Goal: Task Accomplishment & Management: Manage account settings

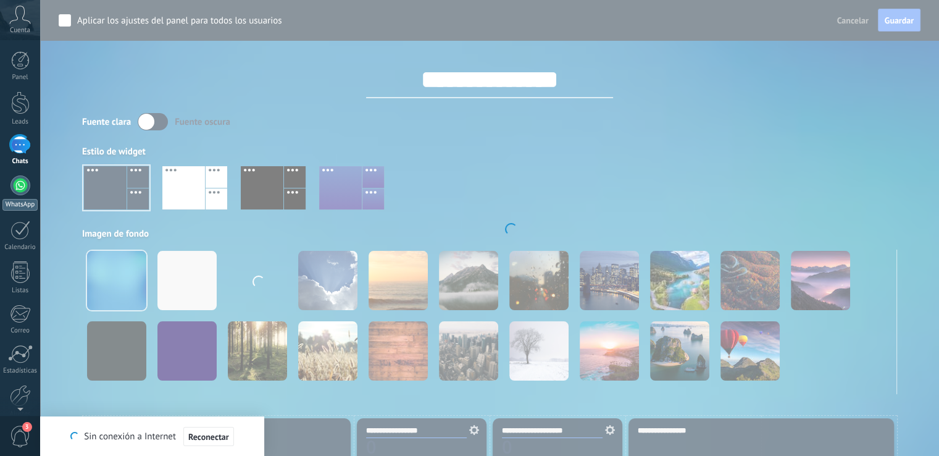
click at [18, 185] on div at bounding box center [20, 185] width 20 height 20
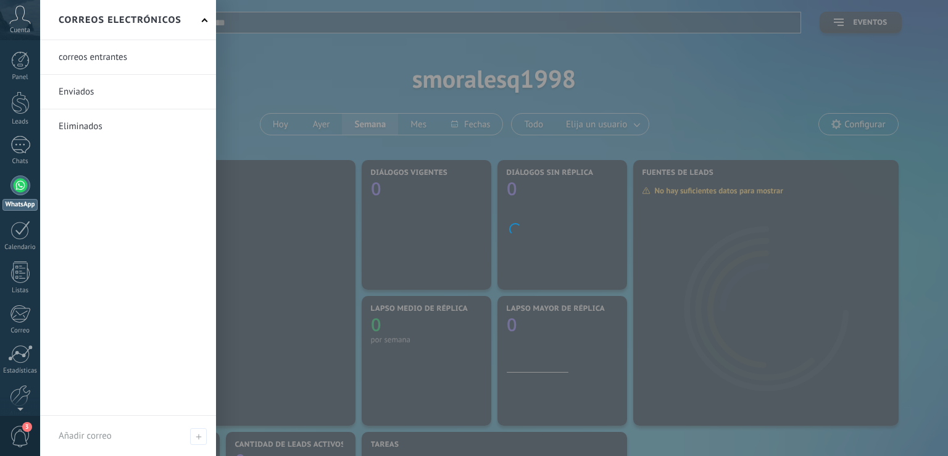
click at [19, 192] on div at bounding box center [20, 185] width 20 height 20
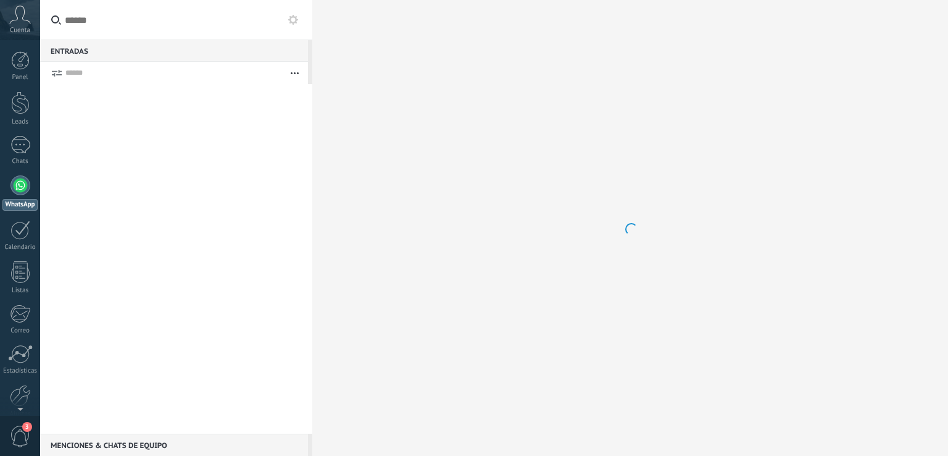
click at [22, 186] on div at bounding box center [20, 185] width 20 height 20
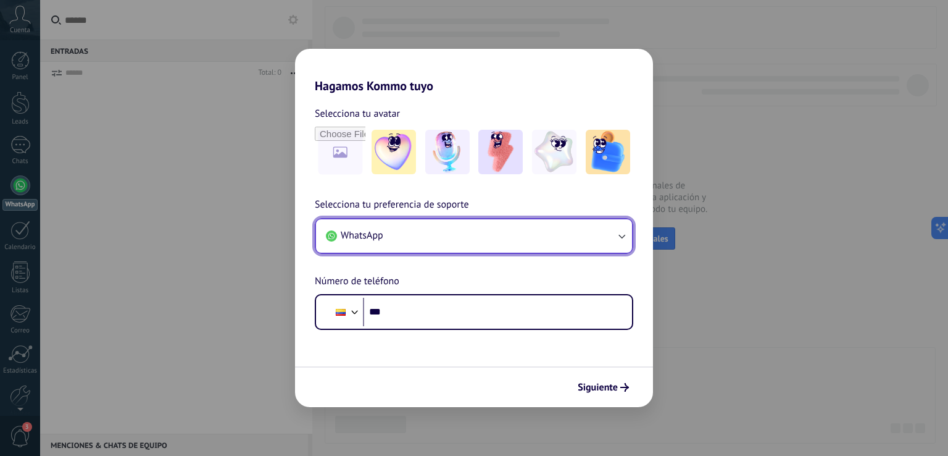
click at [491, 230] on button "WhatsApp" at bounding box center [474, 235] width 316 height 33
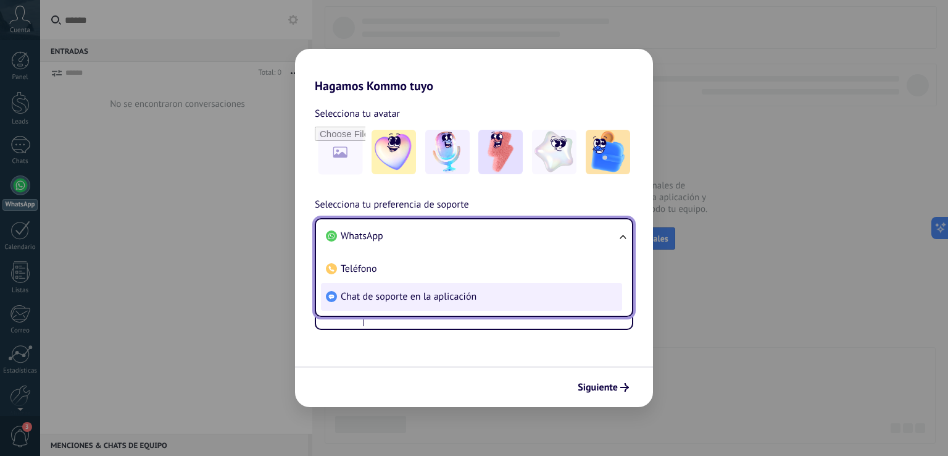
click at [439, 299] on span "Chat de soporte en la aplicación" at bounding box center [409, 296] width 136 height 12
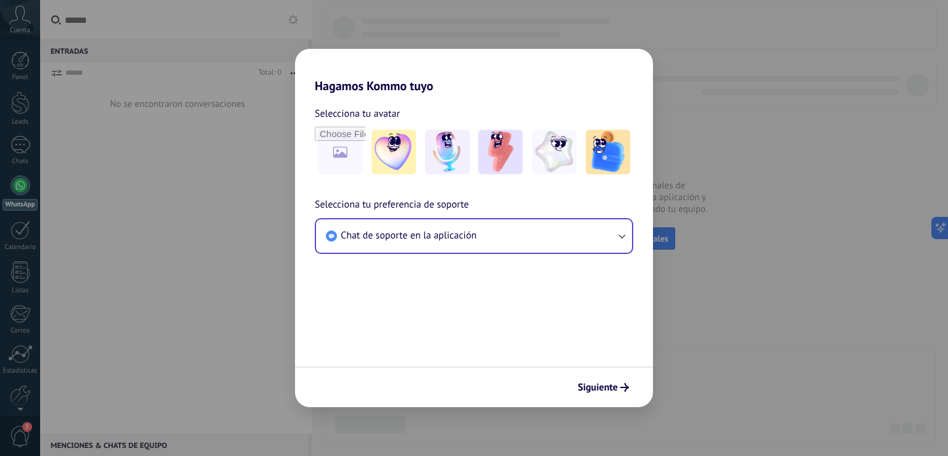
drag, startPoint x: 618, startPoint y: 383, endPoint x: 77, endPoint y: 119, distance: 602.3
click at [617, 383] on span "Siguiente" at bounding box center [603, 387] width 51 height 9
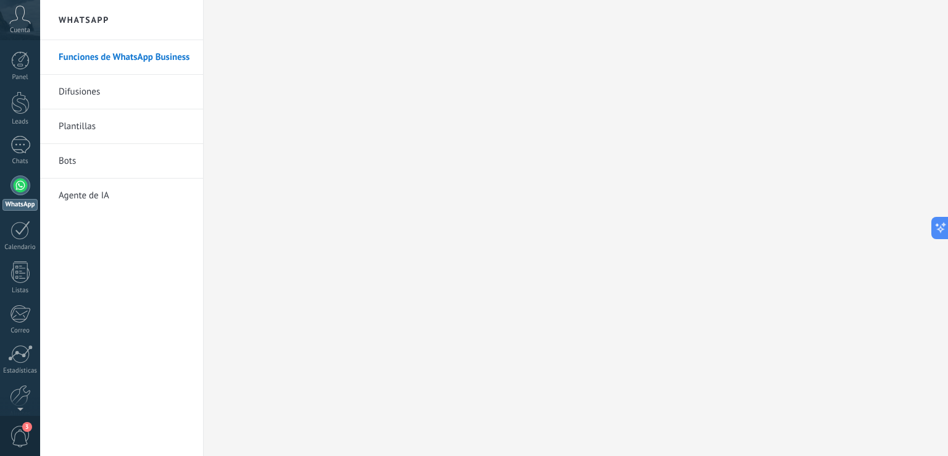
click at [22, 189] on div at bounding box center [20, 185] width 20 height 20
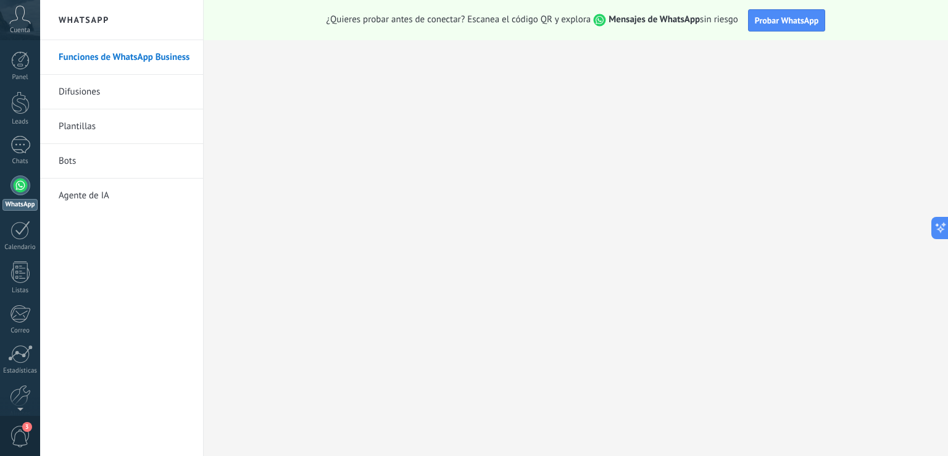
click at [18, 188] on div at bounding box center [20, 185] width 20 height 20
click at [22, 347] on div at bounding box center [20, 338] width 21 height 22
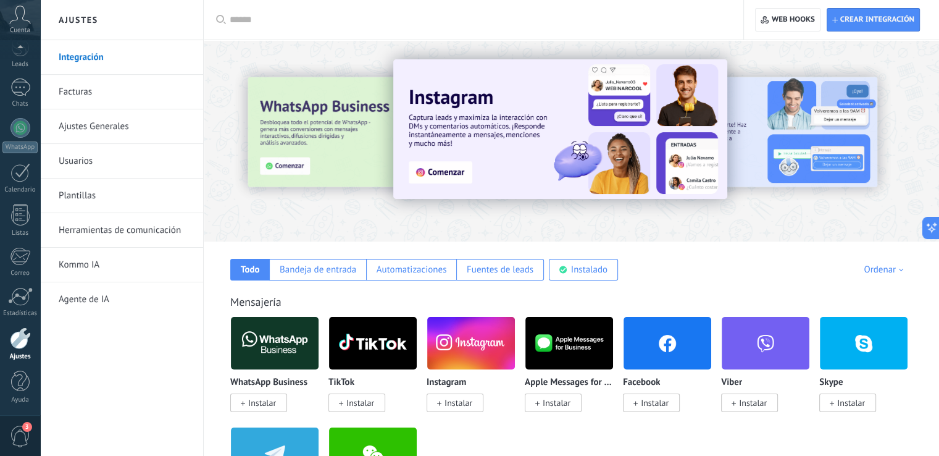
click at [247, 372] on div "WhatsApp Business Instalar" at bounding box center [274, 362] width 89 height 93
click at [254, 402] on span "Instalar" at bounding box center [262, 402] width 28 height 11
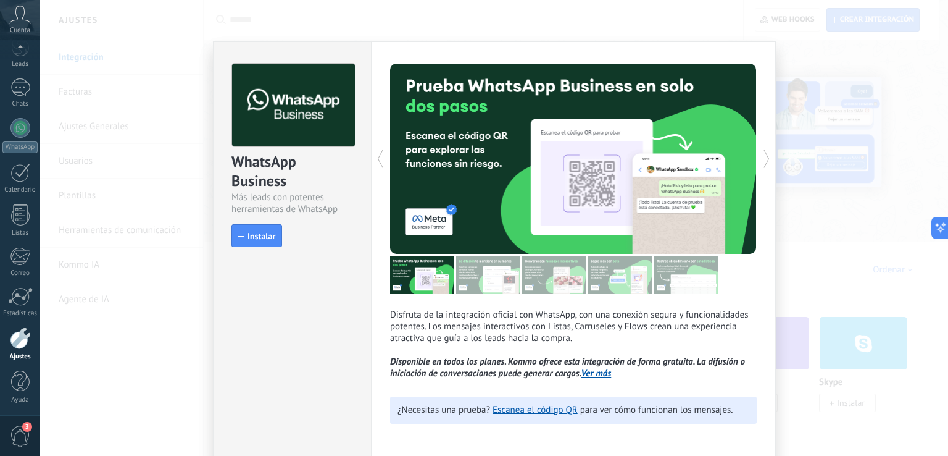
scroll to position [4, 0]
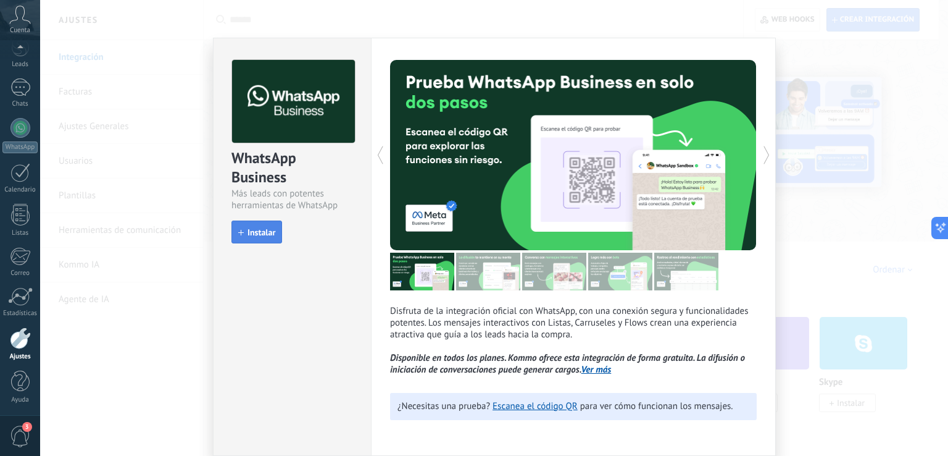
click at [266, 231] on span "Instalar" at bounding box center [262, 235] width 28 height 9
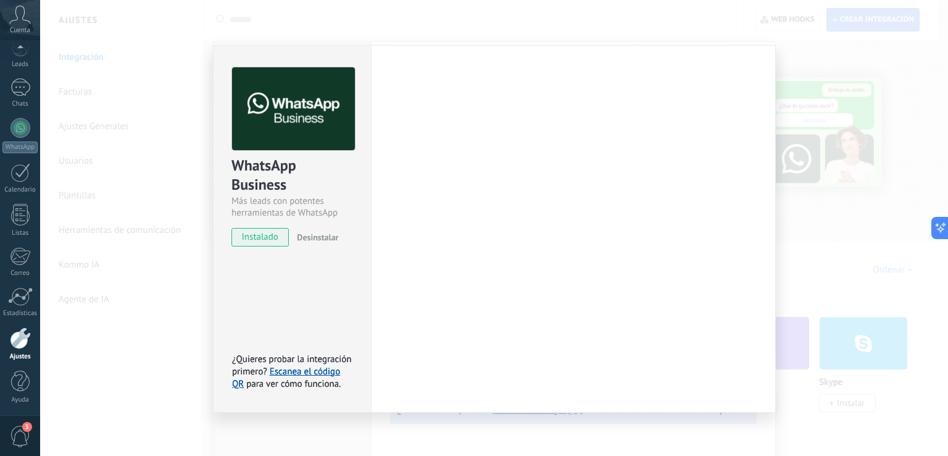
scroll to position [0, 0]
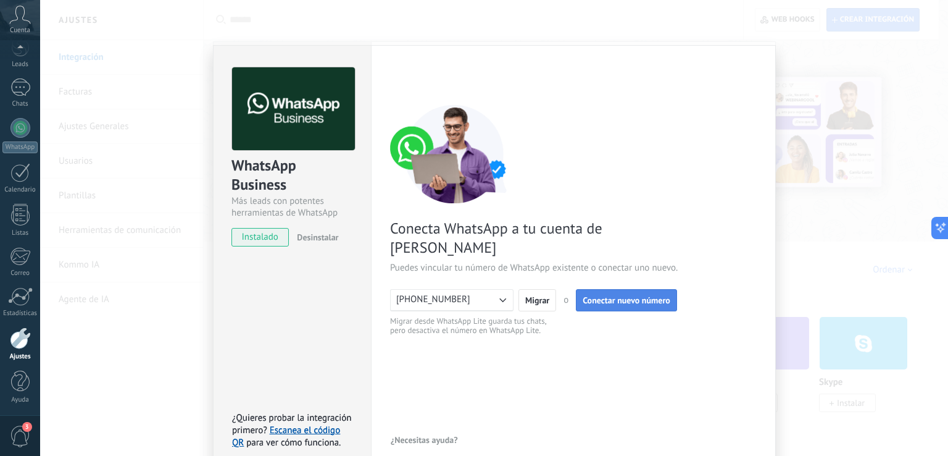
click at [617, 296] on span "Conectar nuevo número" at bounding box center [627, 300] width 88 height 9
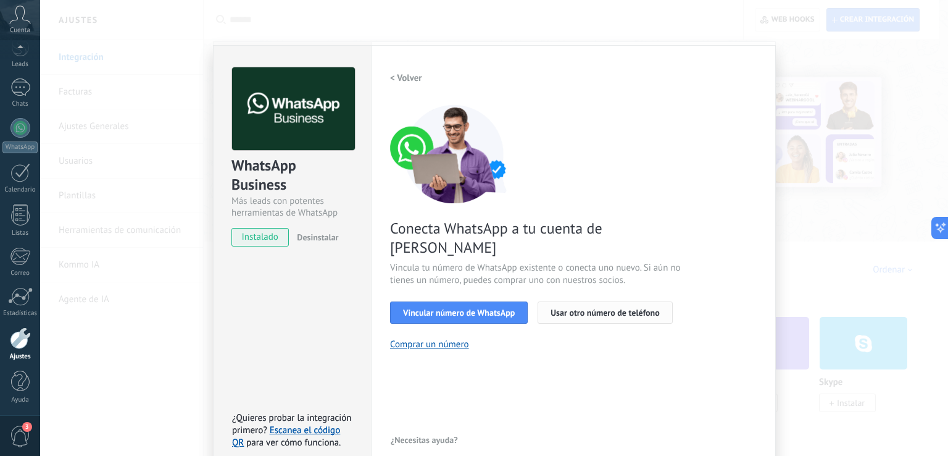
click at [593, 308] on span "Usar otro número de teléfono" at bounding box center [605, 312] width 109 height 9
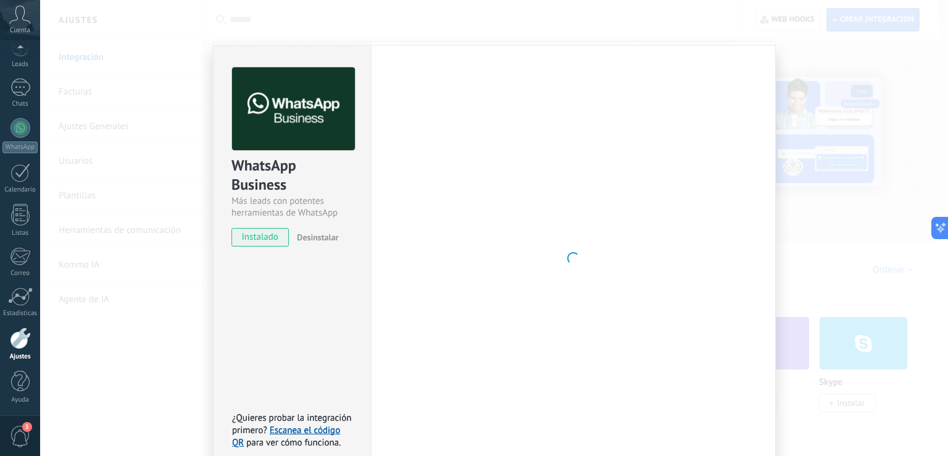
scroll to position [15, 0]
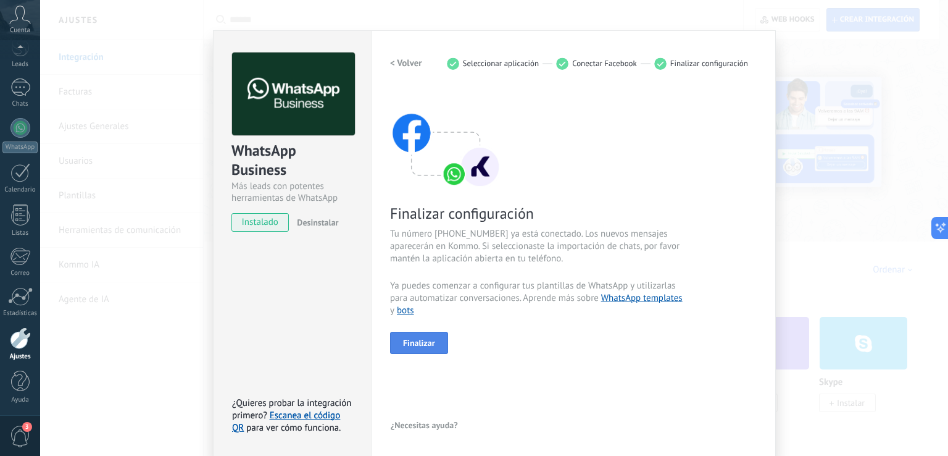
click at [425, 343] on span "Finalizar" at bounding box center [419, 342] width 32 height 9
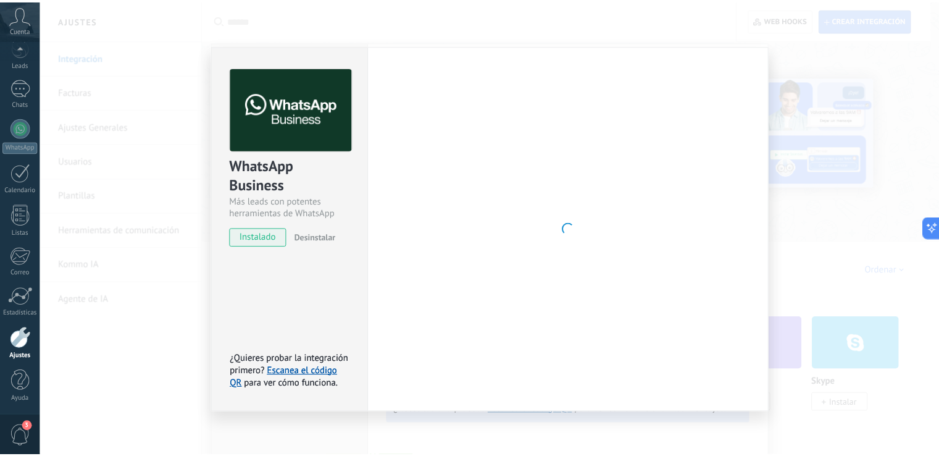
scroll to position [0, 0]
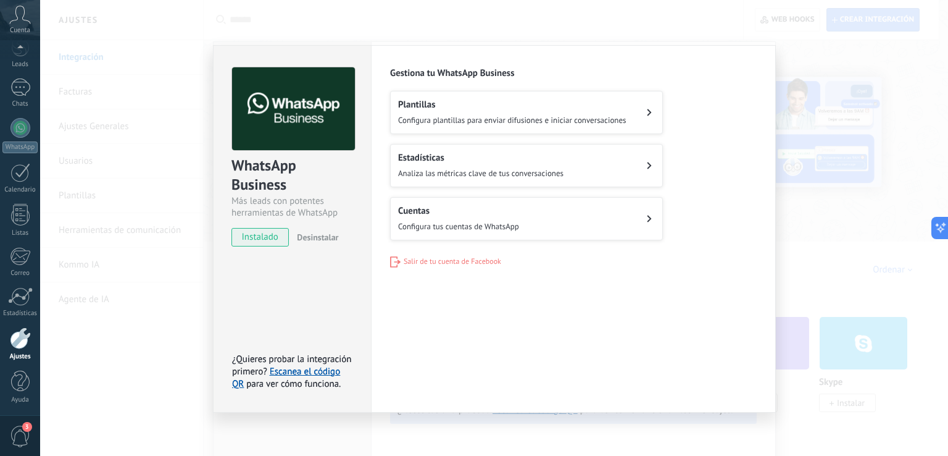
click at [518, 223] on span "Configura tus cuentas de WhatsApp" at bounding box center [458, 226] width 121 height 10
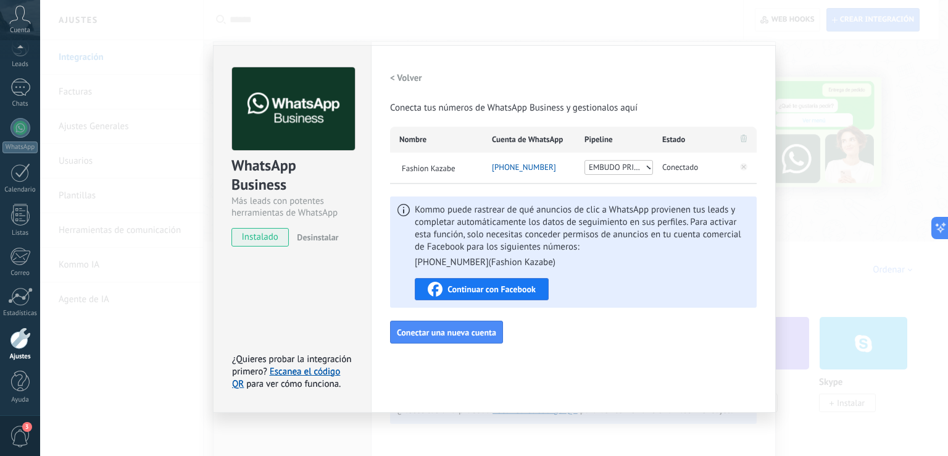
click at [636, 169] on span "EMBUDO PRINCIPAL F KAZABE" at bounding box center [617, 167] width 56 height 12
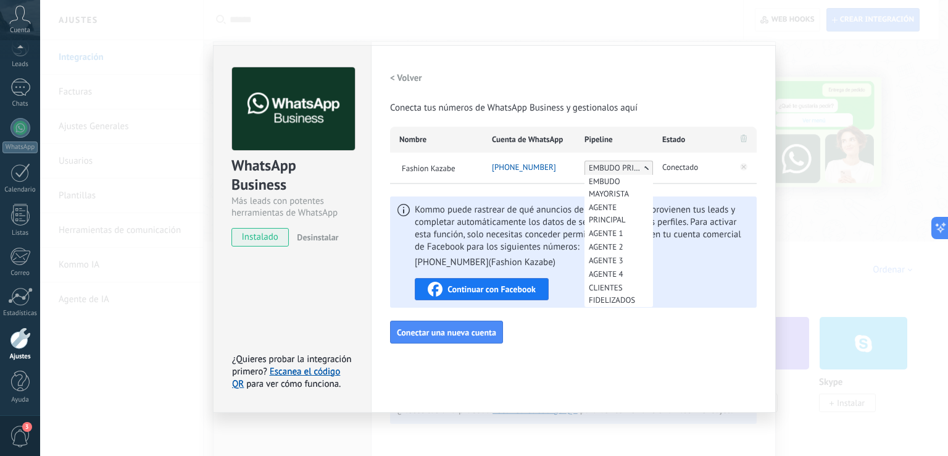
click at [641, 165] on span "EMBUDO PRINCIPAL F KAZABE" at bounding box center [617, 168] width 56 height 12
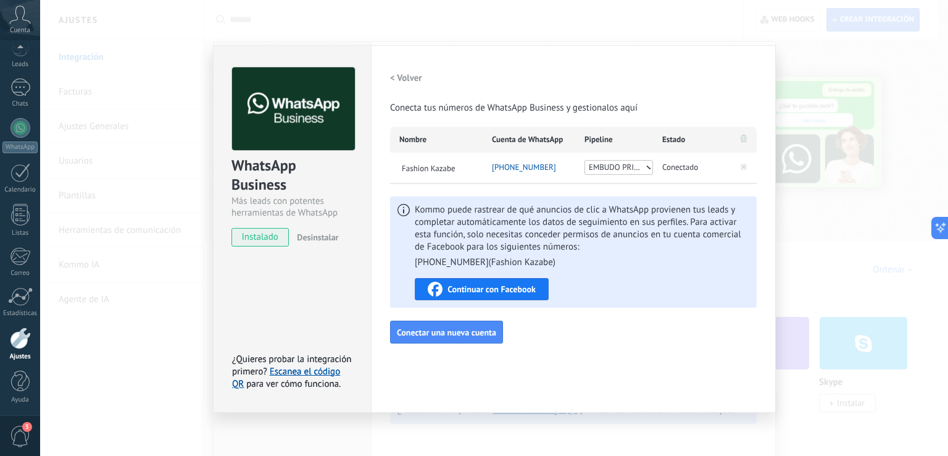
click at [704, 94] on div "< Volver Conecta tus números de WhatsApp Business y gestionalos aquí" at bounding box center [573, 90] width 367 height 47
click at [854, 146] on div "WhatsApp Business Más leads con potentes herramientas de WhatsApp instalado Des…" at bounding box center [494, 228] width 908 height 456
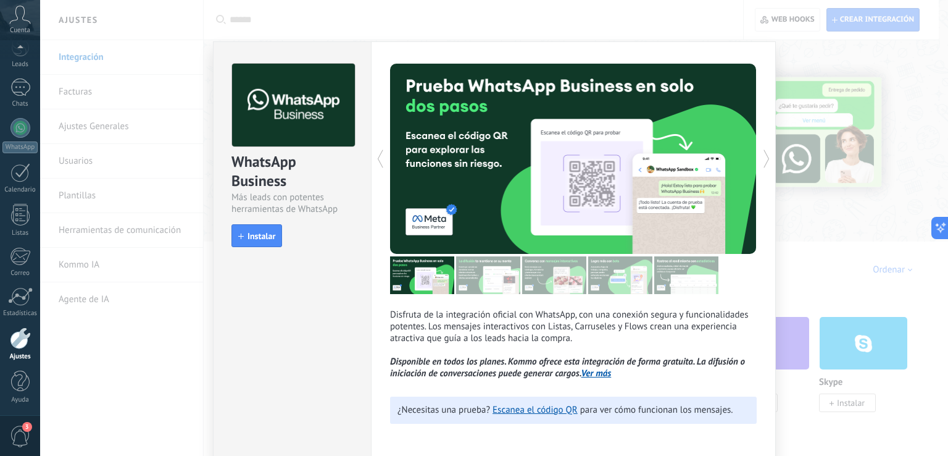
click at [597, 38] on div "WhatsApp Business Más leads con potentes herramientas de WhatsApp install Insta…" at bounding box center [494, 228] width 908 height 456
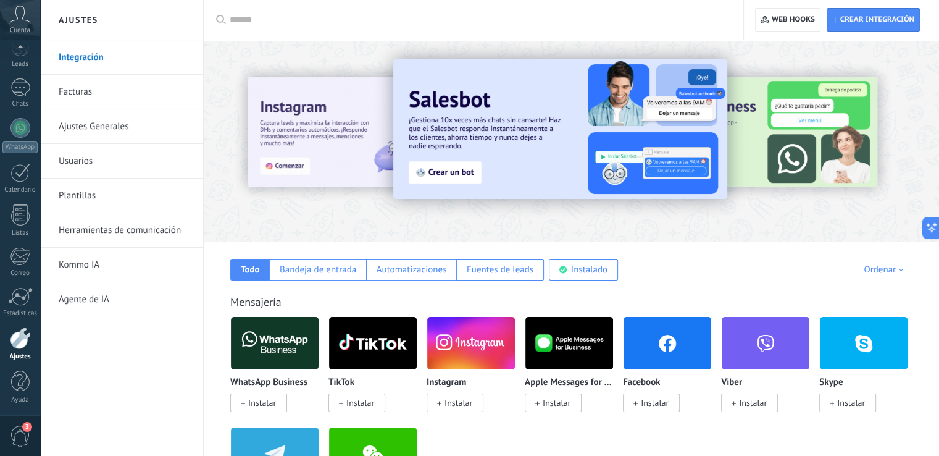
click at [118, 218] on link "Herramientas de comunicación" at bounding box center [125, 230] width 132 height 35
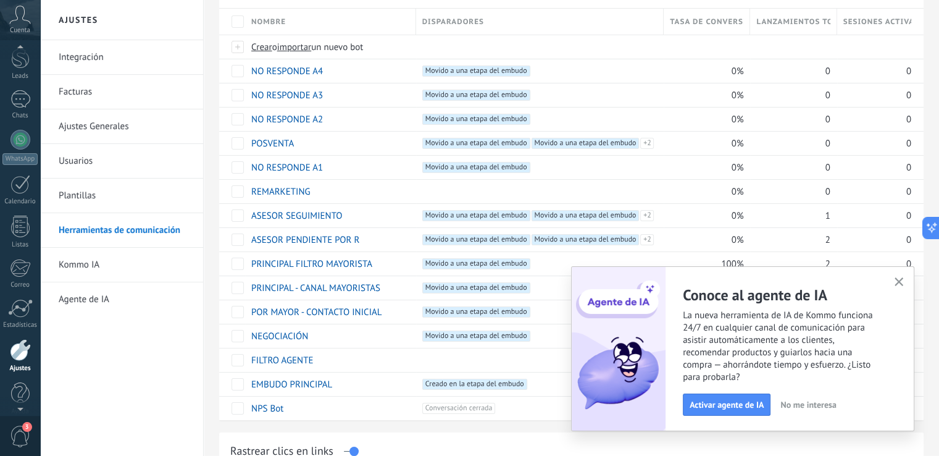
scroll to position [26, 0]
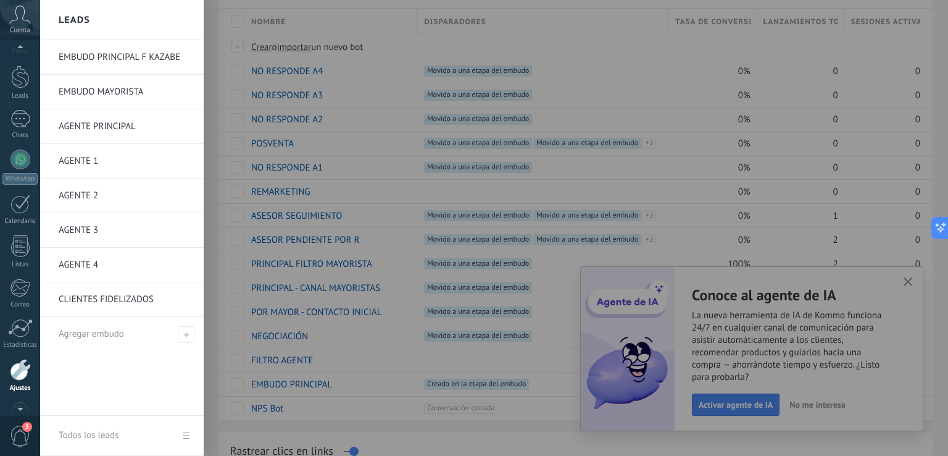
click at [135, 54] on link "EMBUDO PRINCIPAL F KAZABE" at bounding box center [125, 57] width 133 height 35
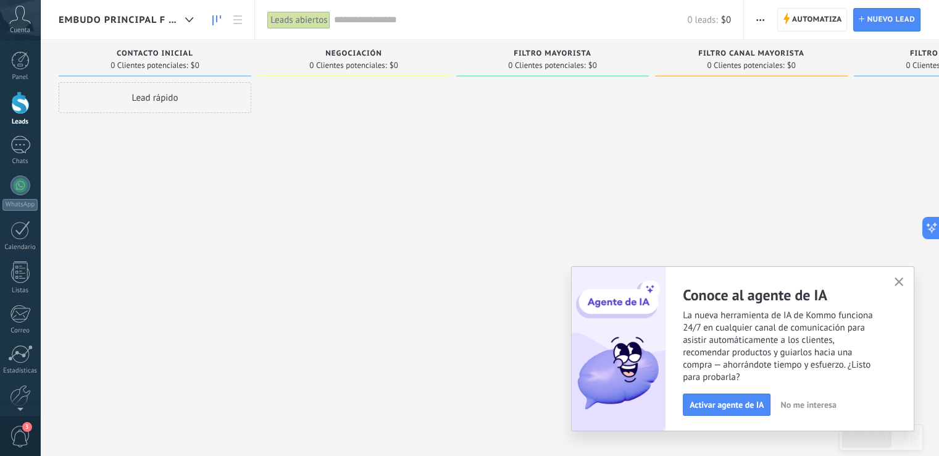
click at [896, 281] on icon "button" at bounding box center [898, 281] width 9 height 9
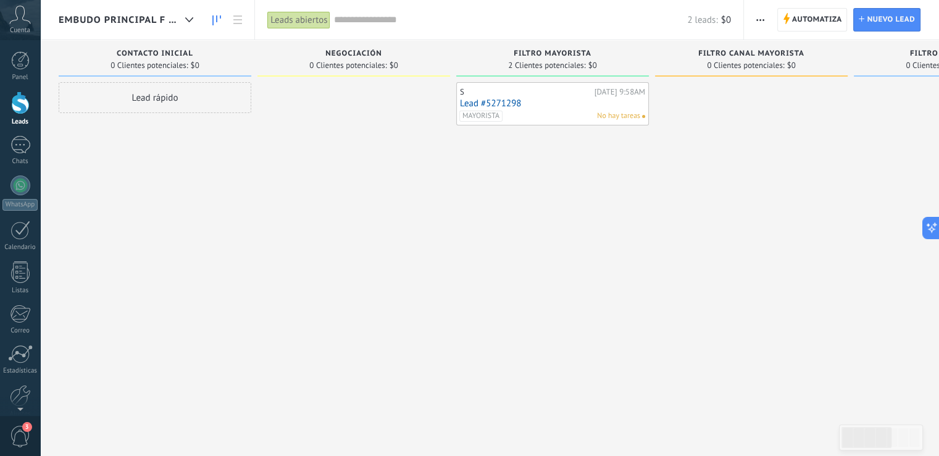
click at [551, 110] on div "MAYORISTA No hay tareas" at bounding box center [549, 115] width 181 height 11
click at [526, 104] on link "Lead #5271298" at bounding box center [552, 103] width 185 height 10
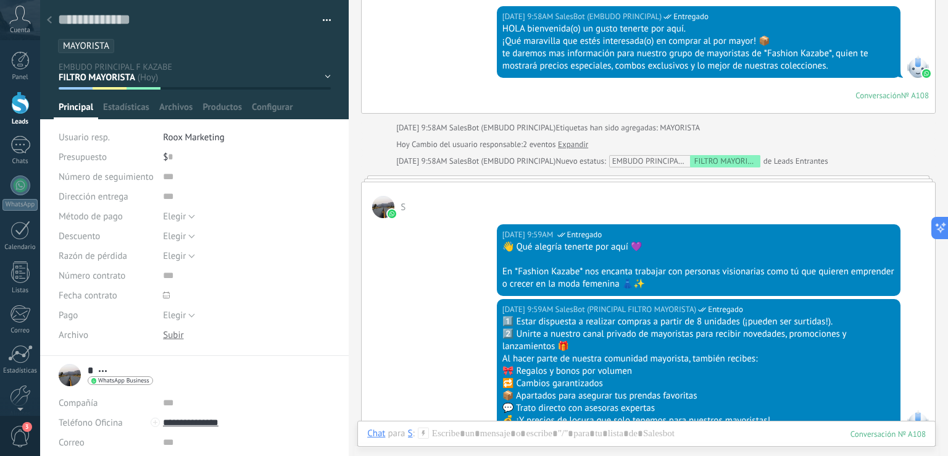
scroll to position [198, 0]
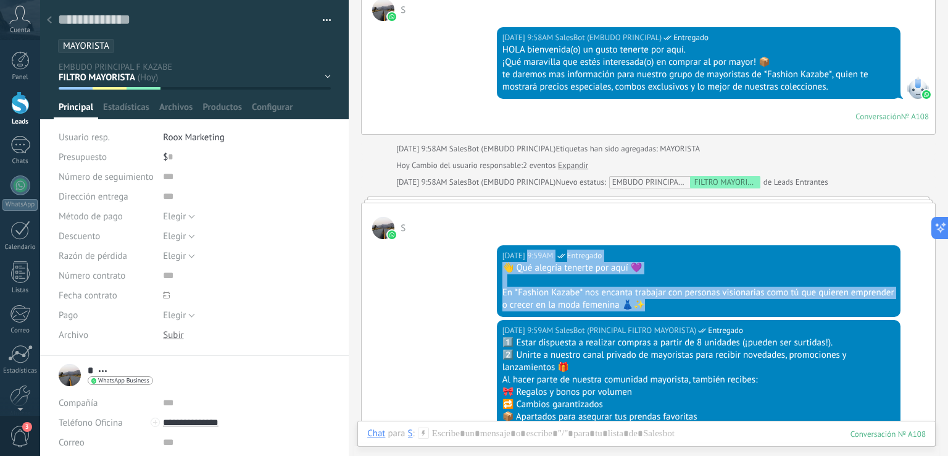
click at [504, 250] on body ".abccls-1,.abccls-2{fill-rule:evenodd}.abccls-2{fill:#fff} .abfcls-1{fill:none}…" at bounding box center [474, 228] width 948 height 456
click at [653, 256] on div "[DATE] 9:59AM SalesBot (PRINCIPAL FILTRO MAYORISTA) [PERSON_NAME]" at bounding box center [698, 255] width 393 height 12
drag, startPoint x: 505, startPoint y: 262, endPoint x: 717, endPoint y: 302, distance: 216.0
click at [717, 302] on div "👋 Qué alegría tenerte por aquí 💜 En *Fashion Kazabe* nos encanta trabajar con p…" at bounding box center [698, 286] width 393 height 49
click at [696, 274] on div at bounding box center [698, 280] width 393 height 12
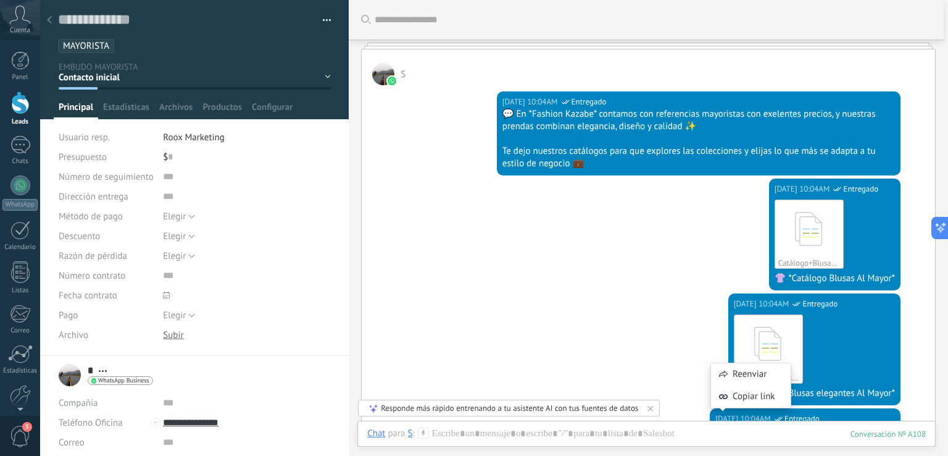
scroll to position [1096, 0]
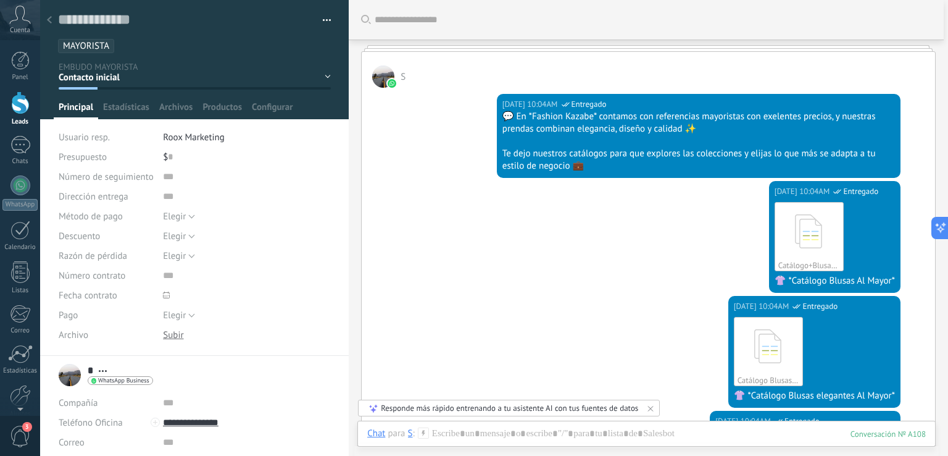
click at [773, 114] on div "💬 En *Fashion Kazabe* contamos con referencias mayoristas con exelentes precios…" at bounding box center [698, 122] width 393 height 25
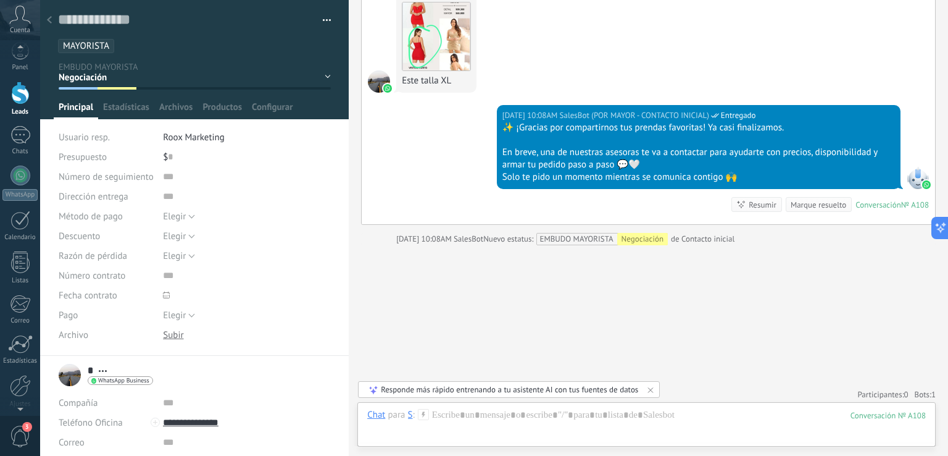
scroll to position [0, 0]
click at [22, 151] on div "1" at bounding box center [20, 145] width 20 height 18
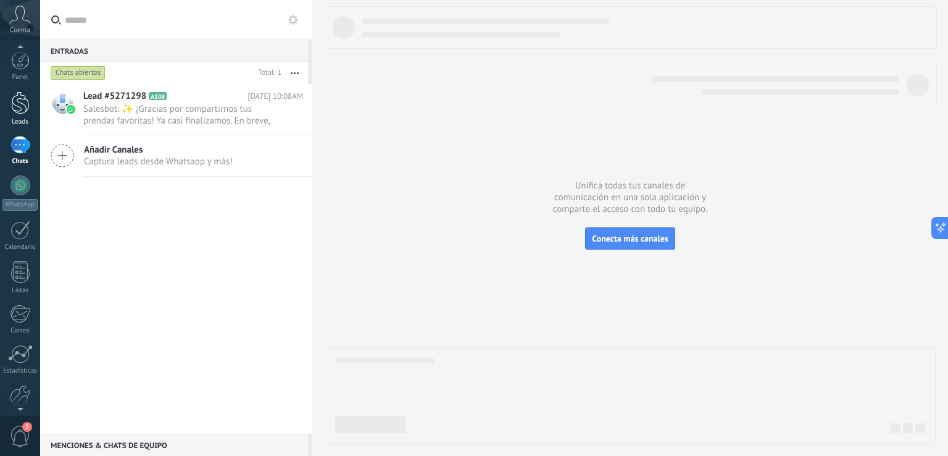
click at [20, 105] on div at bounding box center [20, 102] width 19 height 23
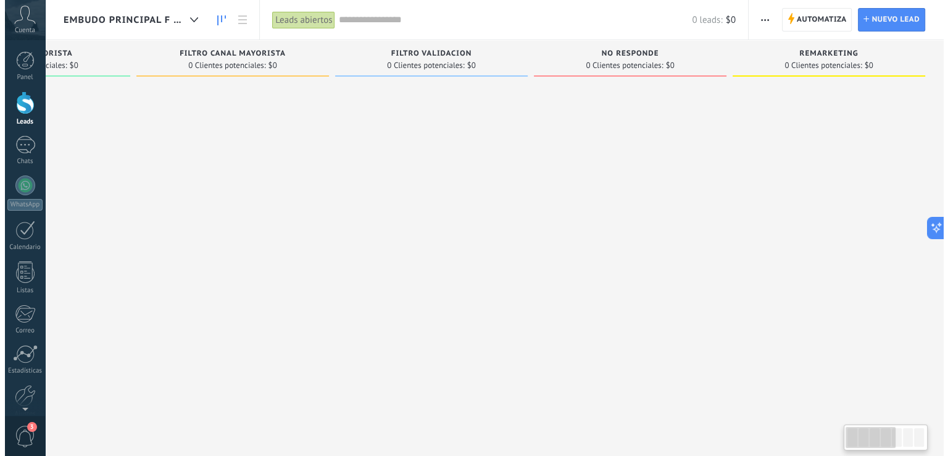
scroll to position [0, 9]
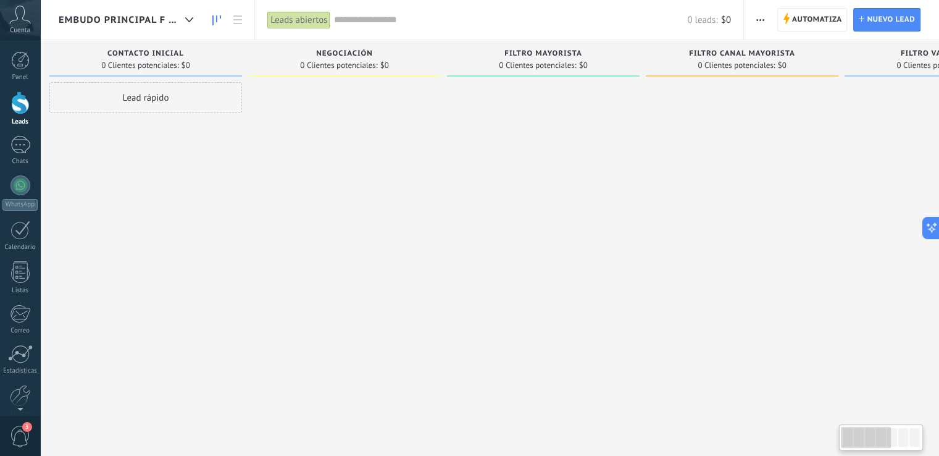
drag, startPoint x: 872, startPoint y: 440, endPoint x: 813, endPoint y: 440, distance: 58.0
click at [813, 440] on body ".abccls-1,.abccls-2{fill-rule:evenodd}.abccls-2{fill:#fff} .abfcls-1{fill:none}…" at bounding box center [469, 228] width 939 height 456
click at [22, 19] on use at bounding box center [20, 15] width 21 height 18
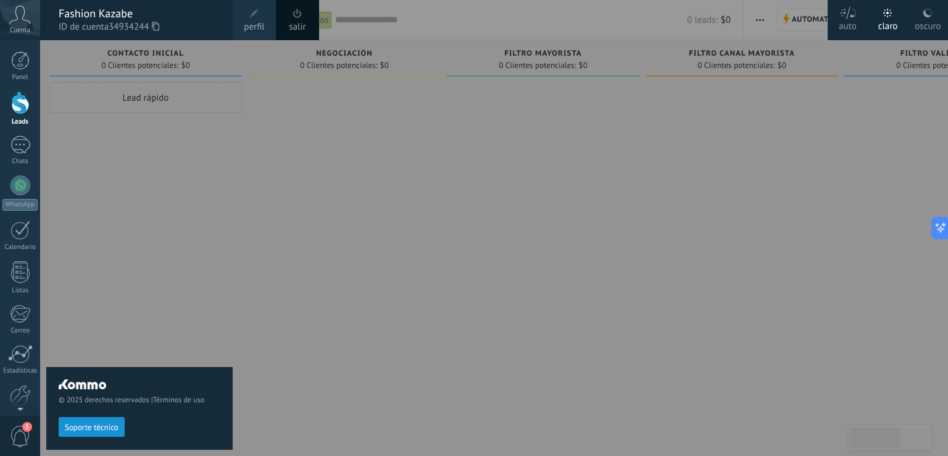
click at [283, 158] on div at bounding box center [514, 228] width 948 height 456
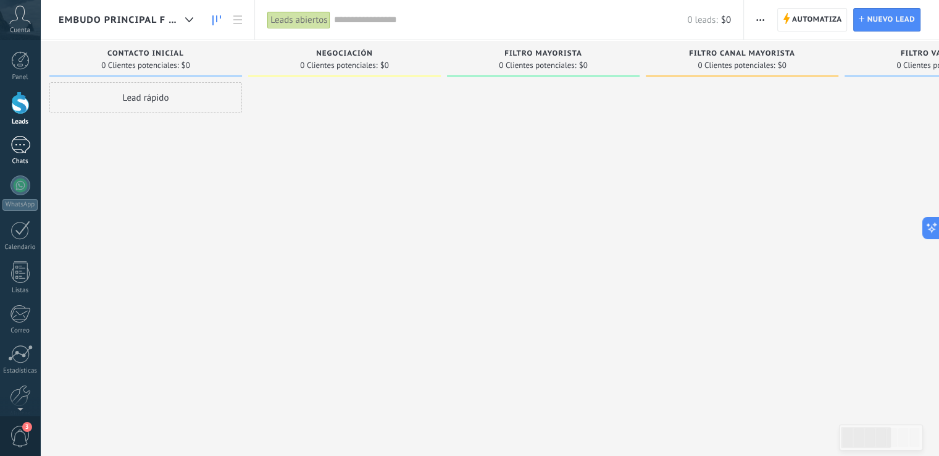
click at [19, 151] on div "1" at bounding box center [20, 145] width 20 height 18
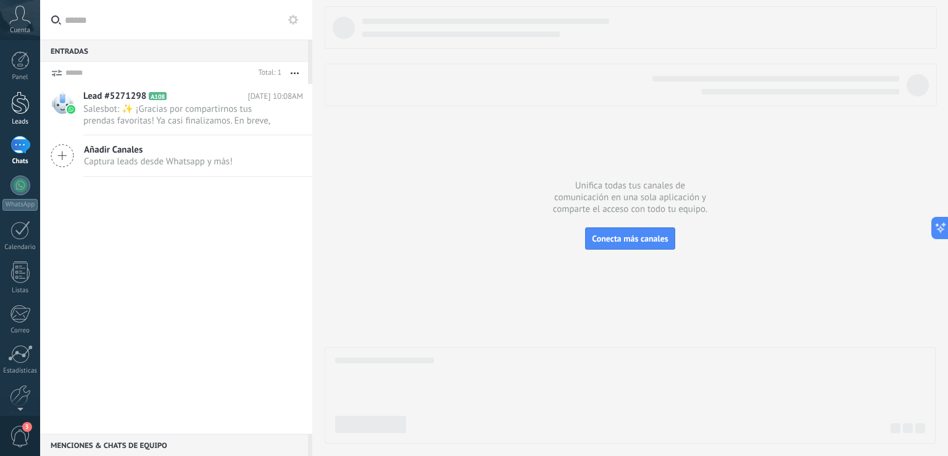
click at [21, 99] on div at bounding box center [20, 102] width 19 height 23
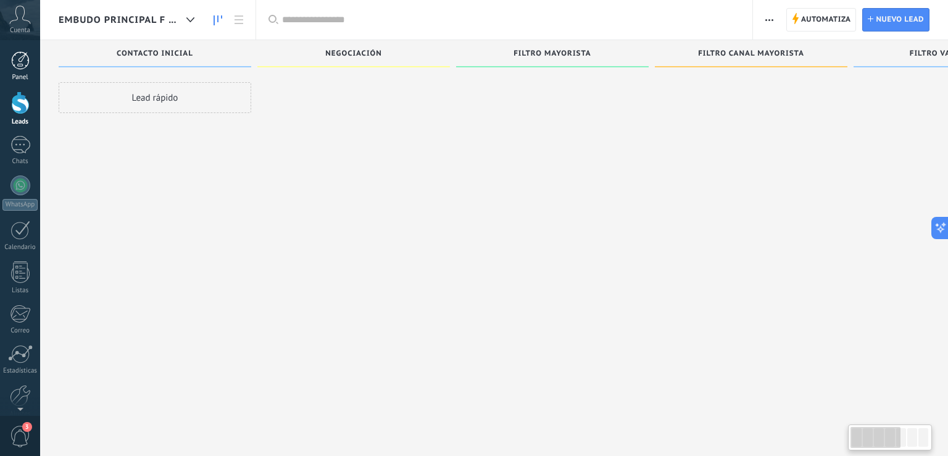
click at [20, 61] on div at bounding box center [20, 60] width 19 height 19
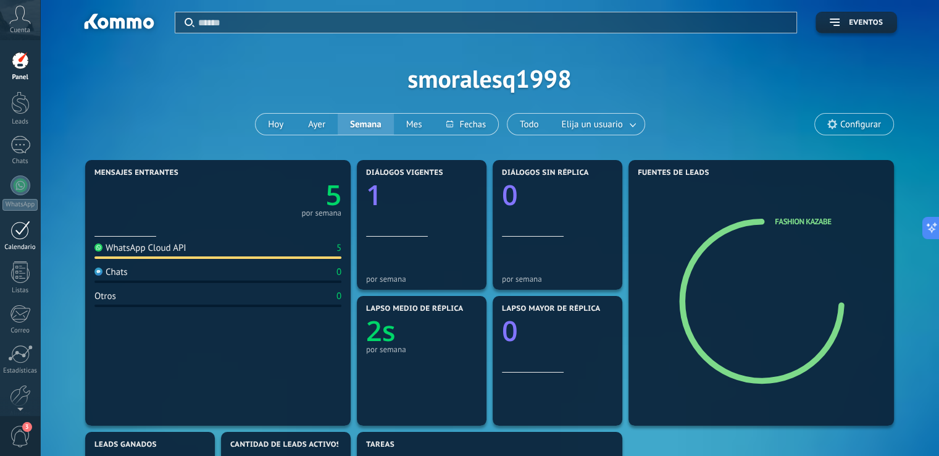
click at [20, 233] on div at bounding box center [20, 229] width 20 height 19
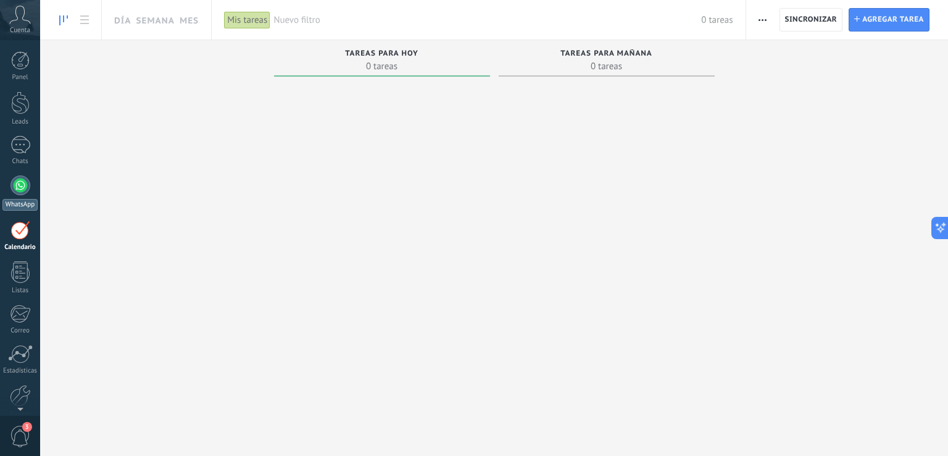
click at [17, 186] on div at bounding box center [20, 185] width 20 height 20
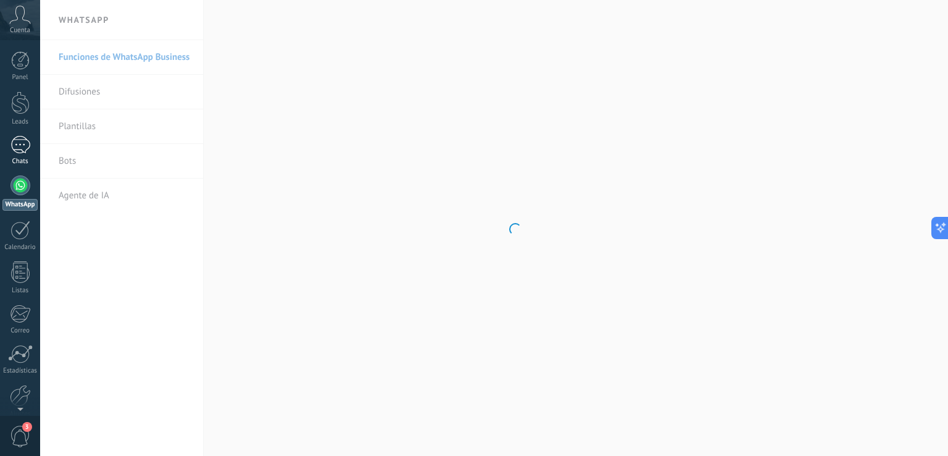
click at [17, 148] on div "1" at bounding box center [20, 145] width 20 height 18
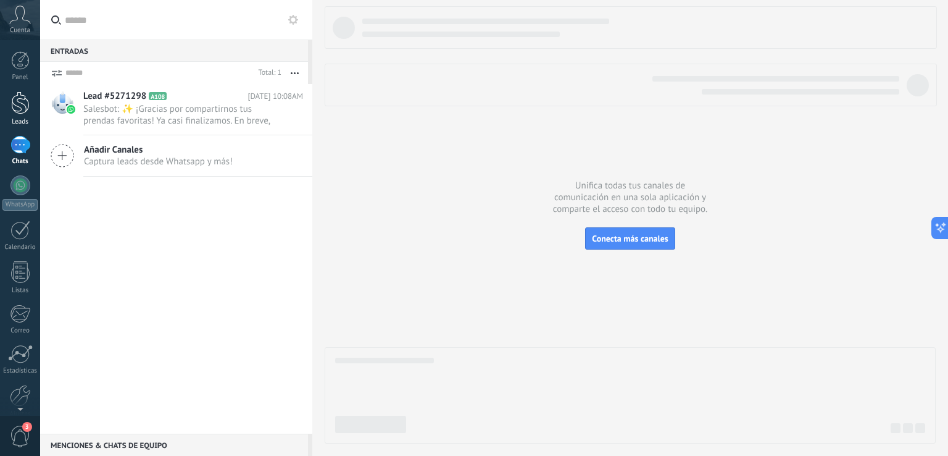
click at [19, 104] on div at bounding box center [20, 102] width 19 height 23
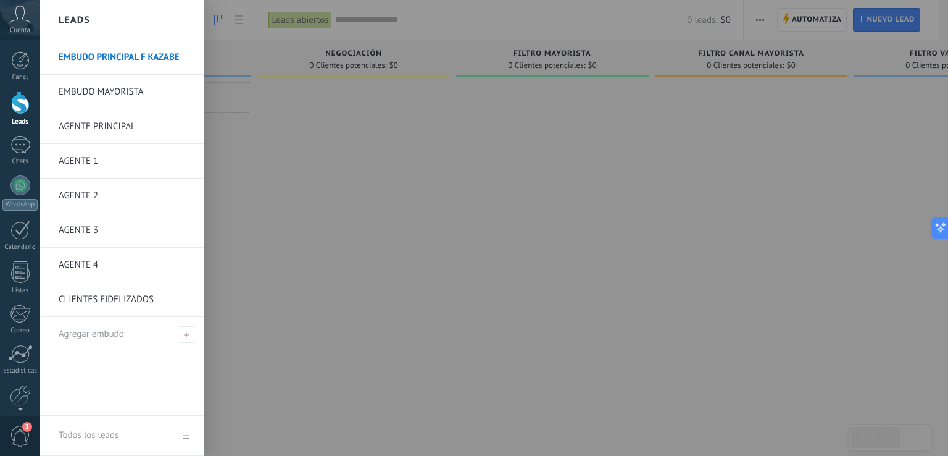
click at [111, 89] on link "EMBUDO MAYORISTA" at bounding box center [125, 92] width 133 height 35
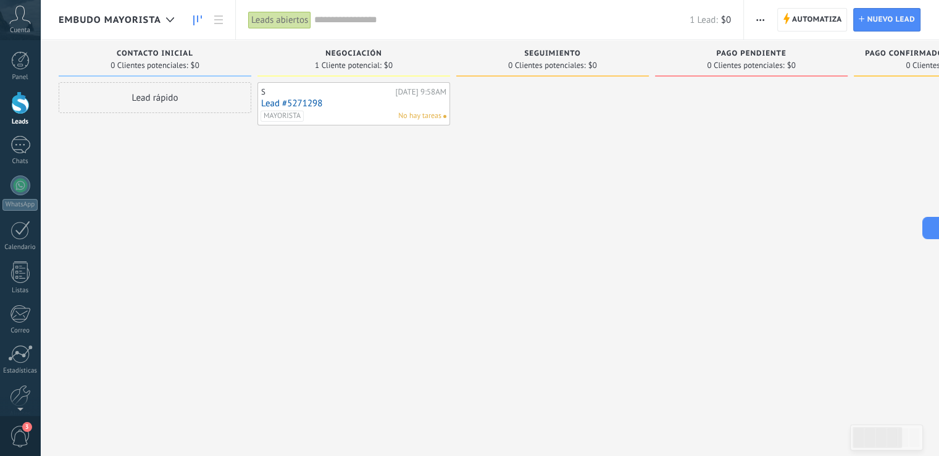
click at [356, 104] on link "Lead #5271298" at bounding box center [353, 103] width 185 height 10
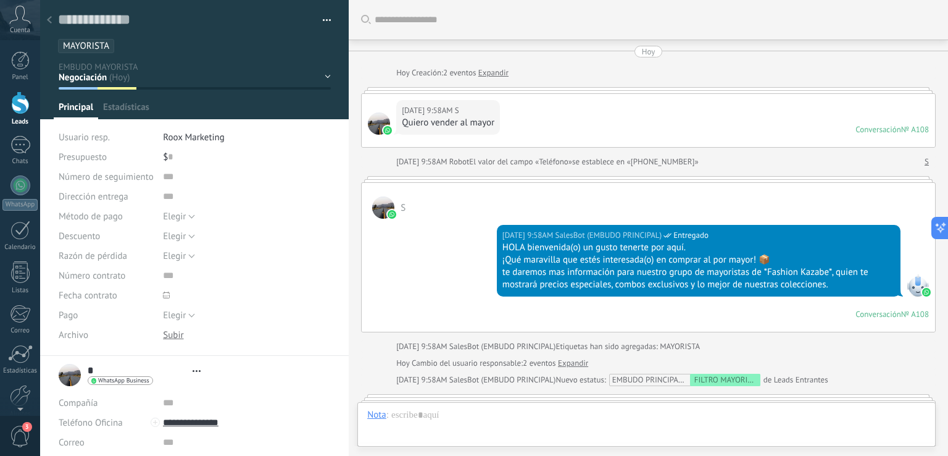
type textarea "**********"
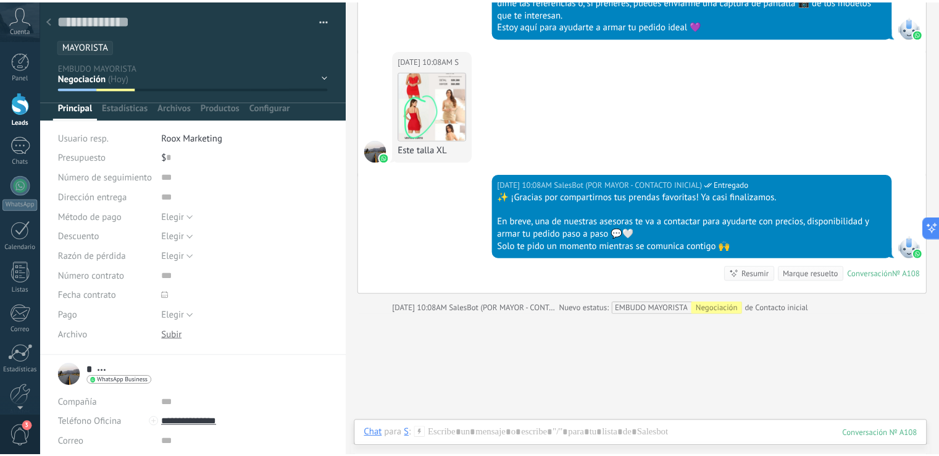
scroll to position [2158, 0]
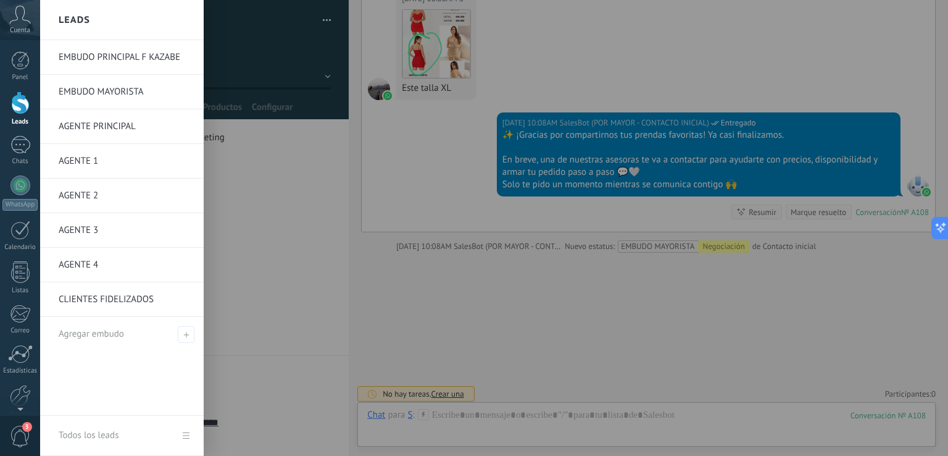
click at [89, 161] on link "AGENTE 1" at bounding box center [125, 161] width 133 height 35
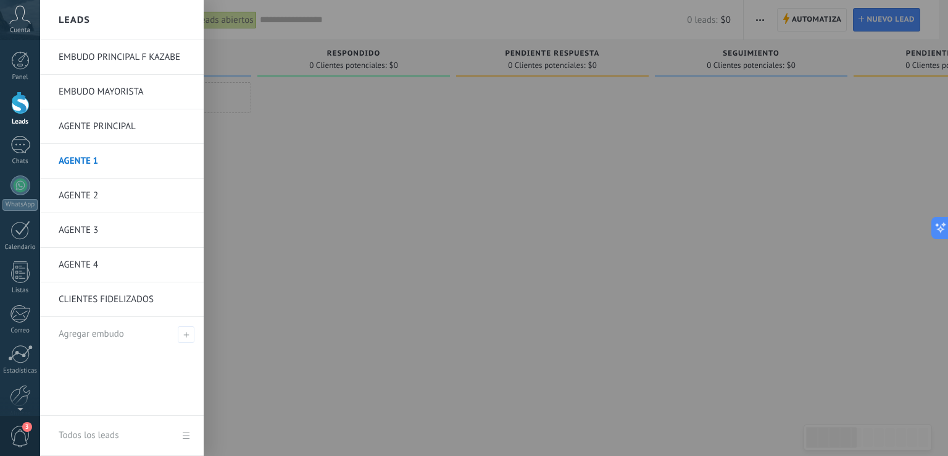
click at [109, 53] on link "EMBUDO PRINCIPAL F KAZABE" at bounding box center [125, 57] width 133 height 35
